Goal: Information Seeking & Learning: Learn about a topic

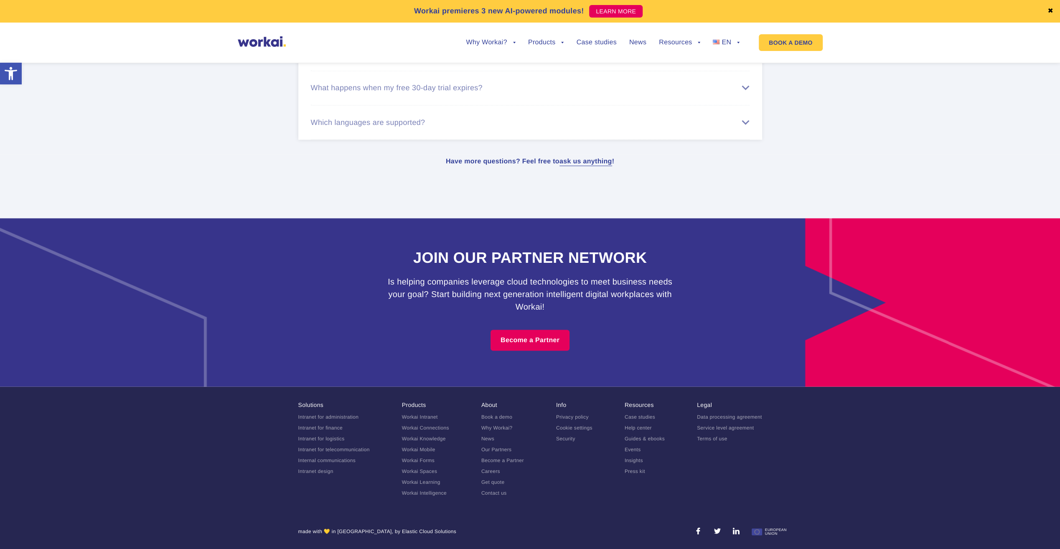
scroll to position [4659, 0]
click at [495, 473] on link "Careers" at bounding box center [490, 471] width 19 height 6
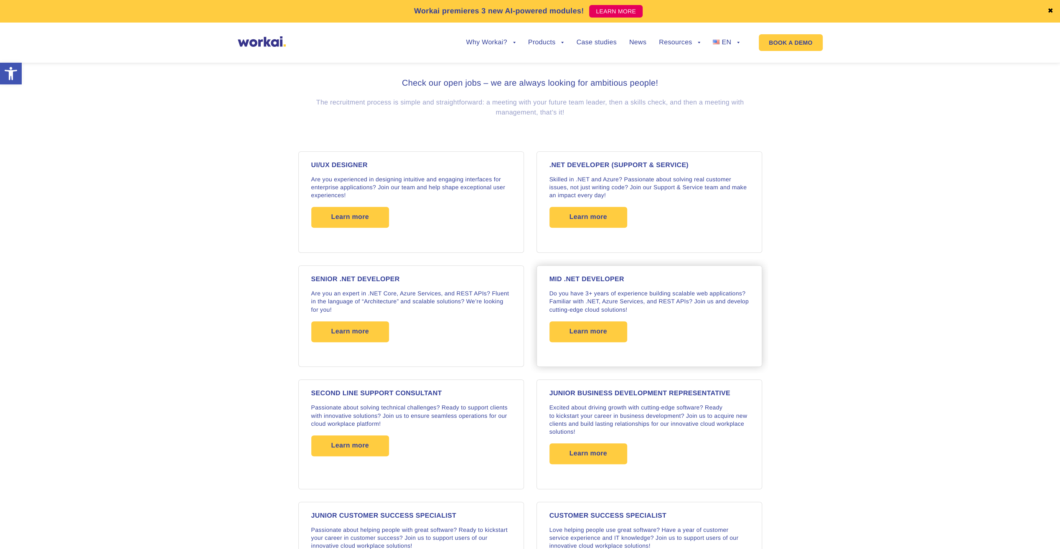
scroll to position [627, 0]
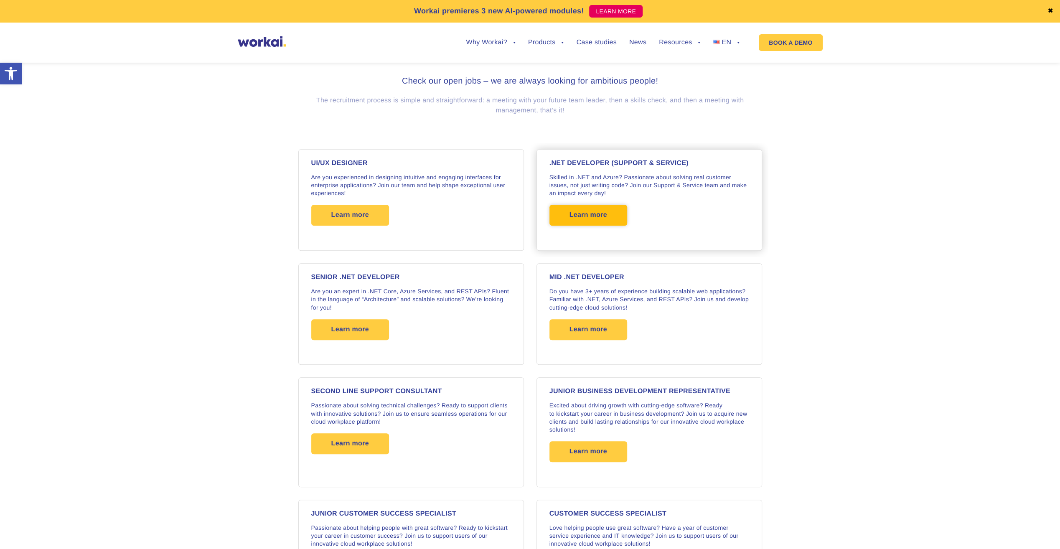
click at [583, 215] on span "Learn more" at bounding box center [589, 215] width 38 height 21
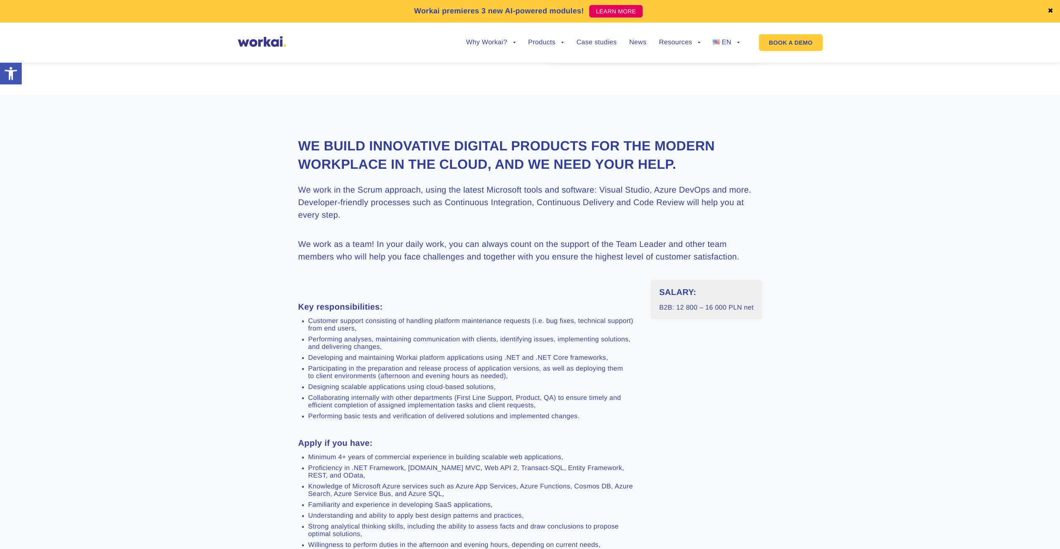
scroll to position [167, 0]
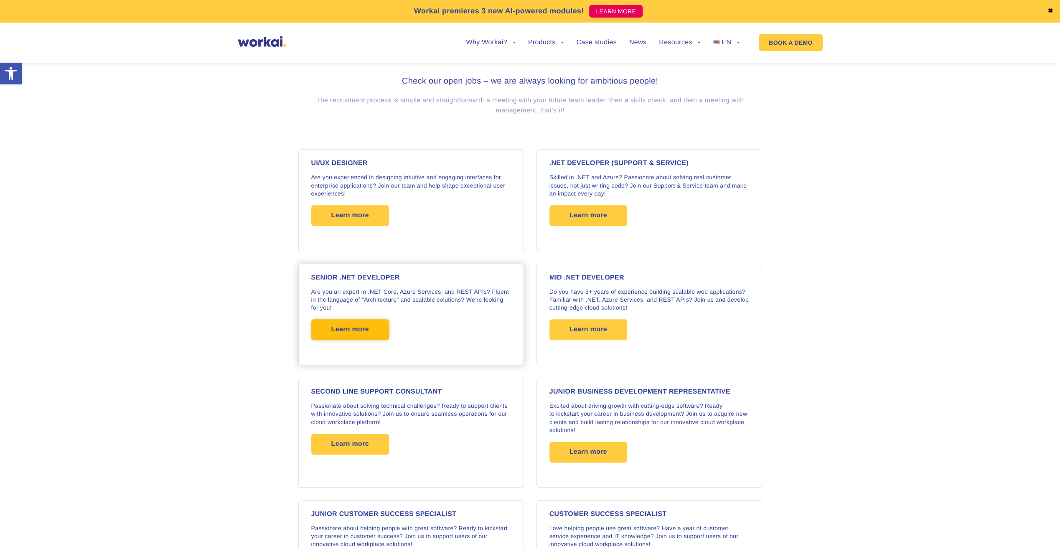
click at [366, 336] on span "Learn more" at bounding box center [350, 329] width 38 height 21
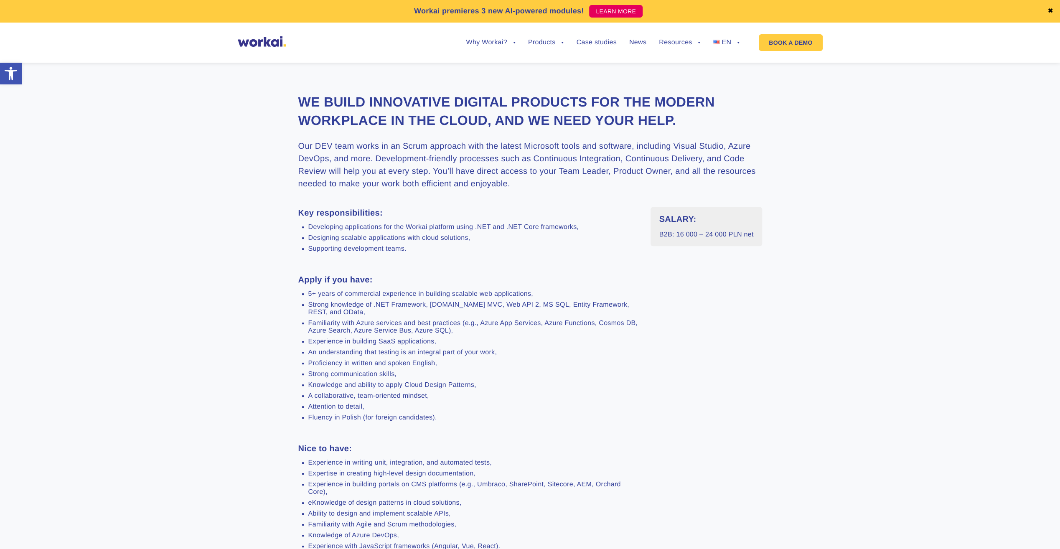
scroll to position [167, 0]
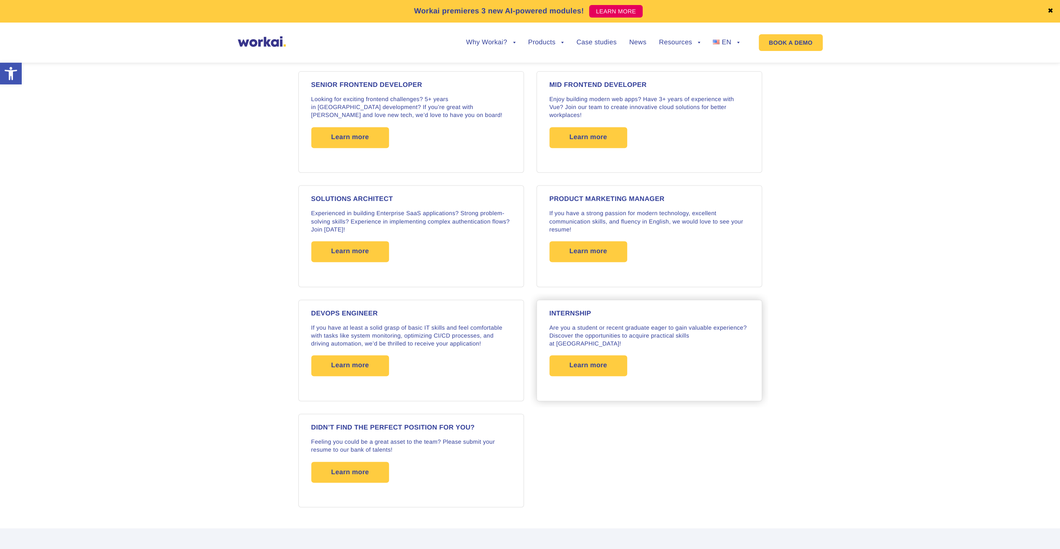
scroll to position [1173, 0]
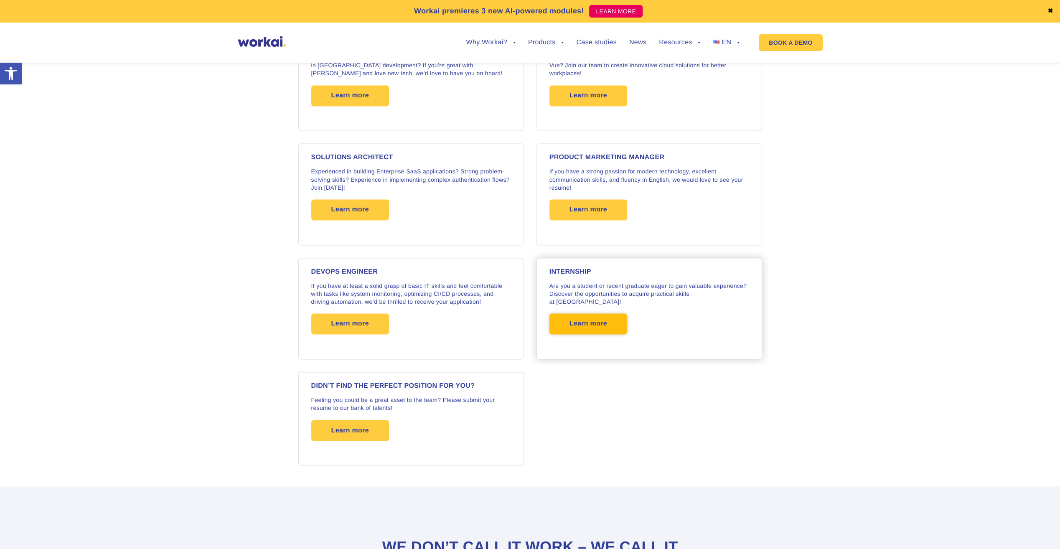
click at [576, 314] on span "Learn more" at bounding box center [589, 323] width 38 height 21
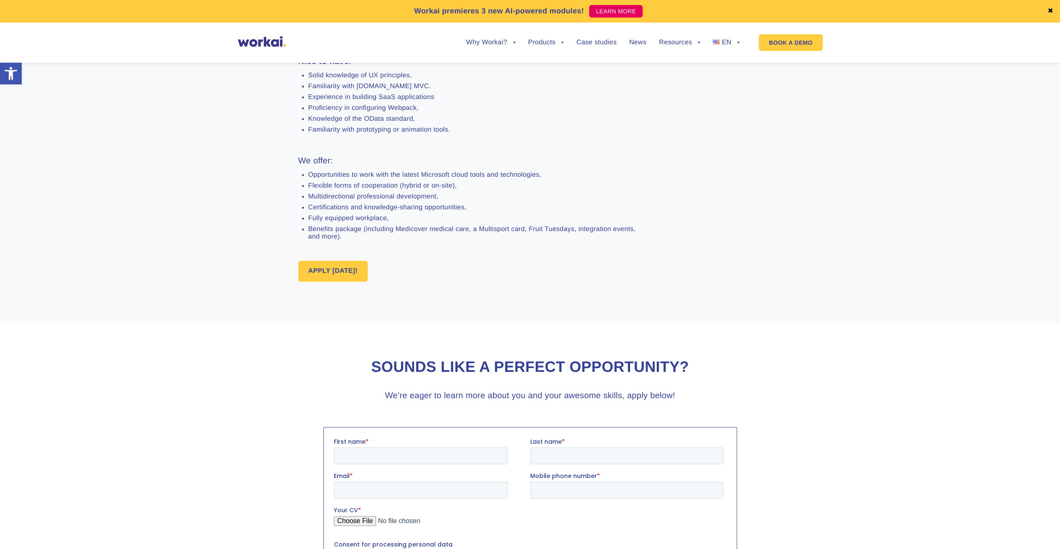
scroll to position [585, 0]
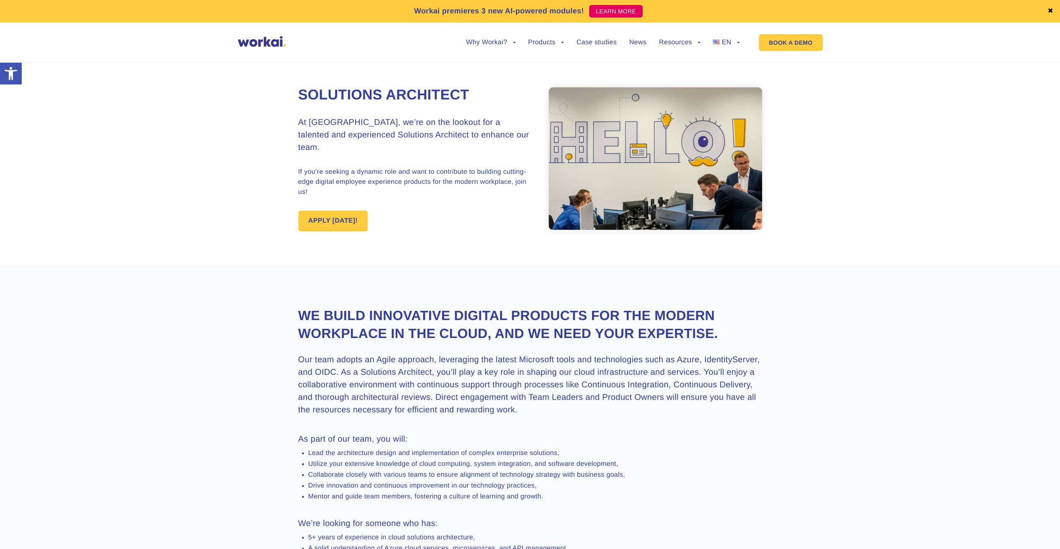
scroll to position [293, 0]
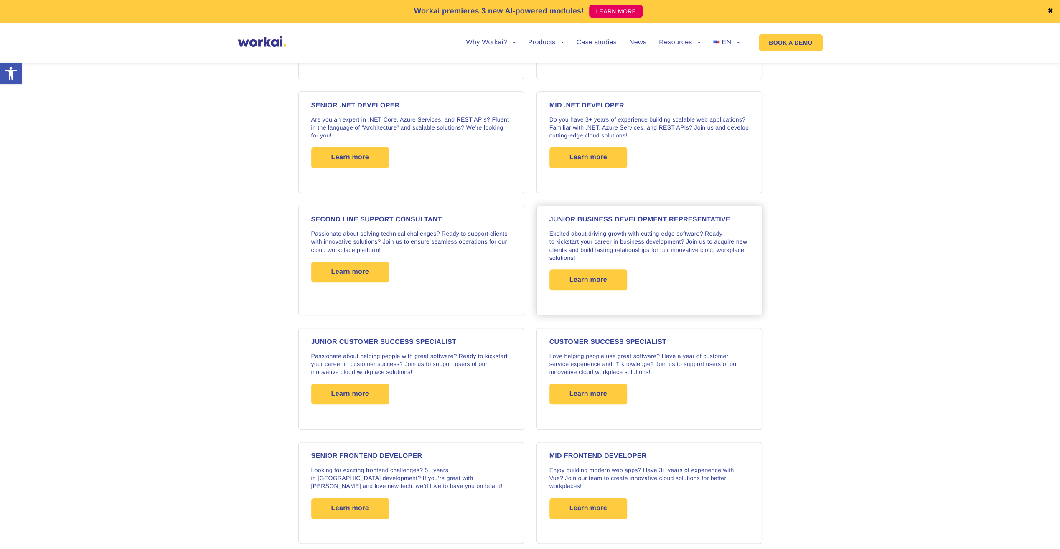
scroll to position [756, 0]
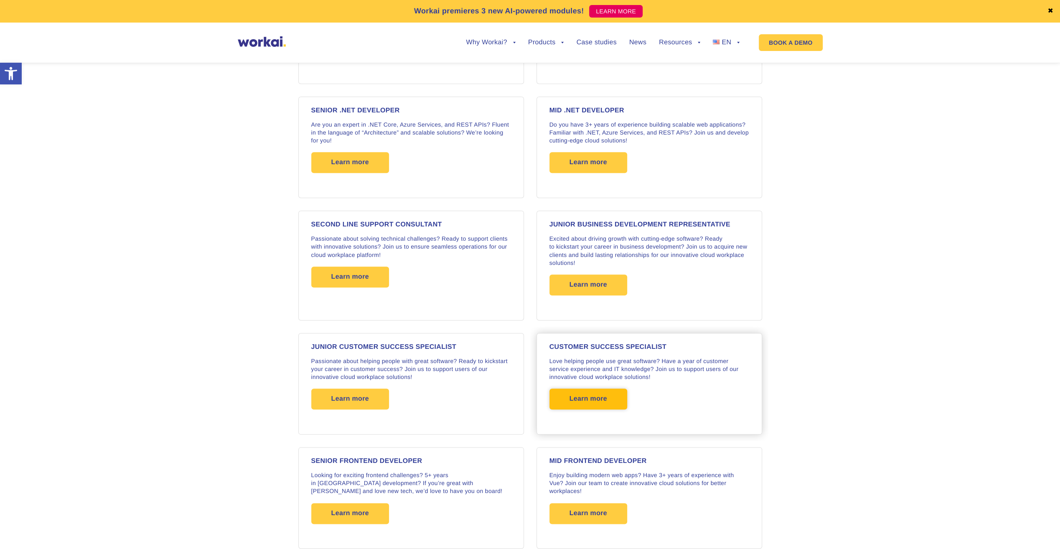
click at [620, 394] on span "Learn more" at bounding box center [589, 399] width 78 height 21
